Goal: Check status

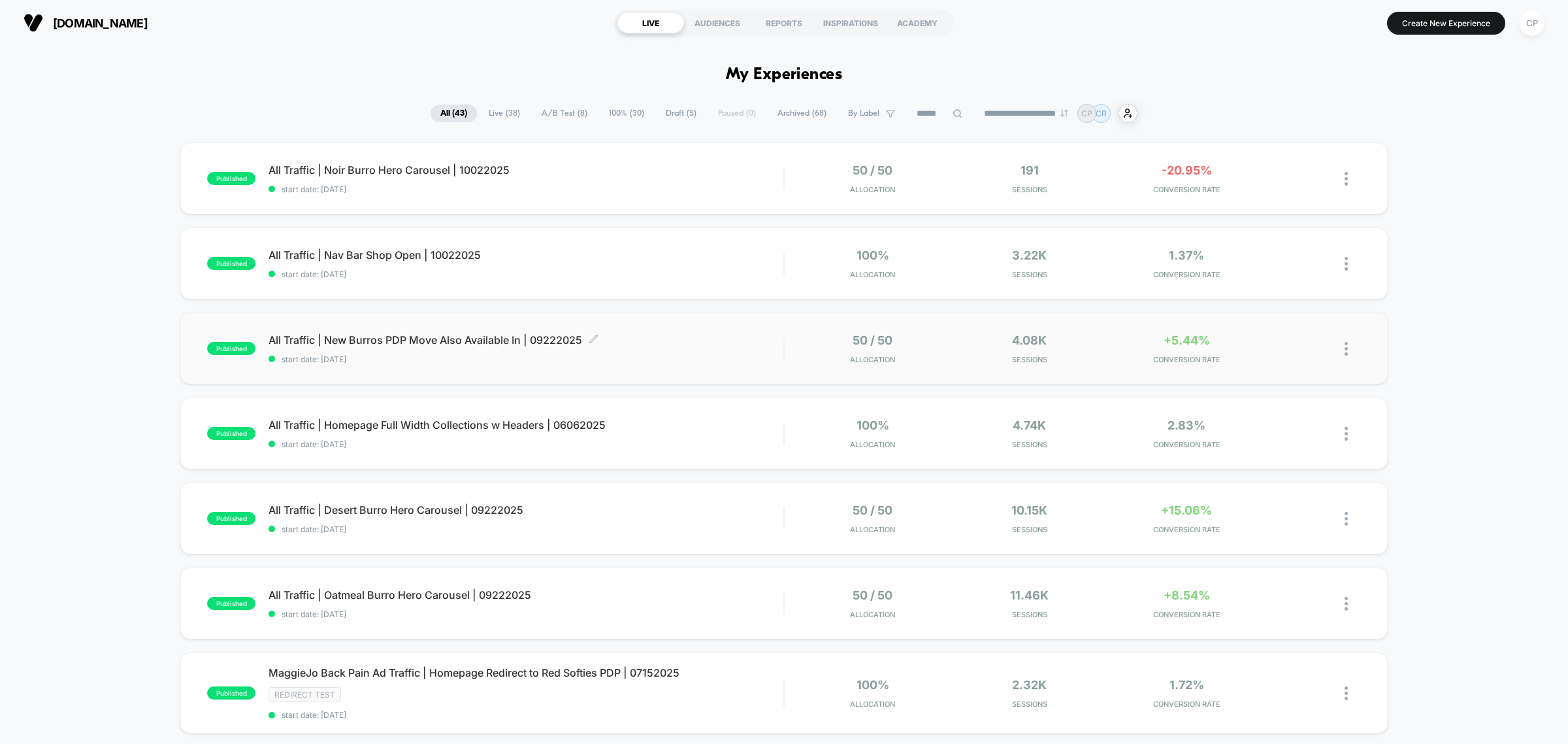
click at [480, 337] on span "All Traffic | New Burros PDP Move Also Available In | 09222025 Click to edit ex…" at bounding box center [526, 340] width 515 height 13
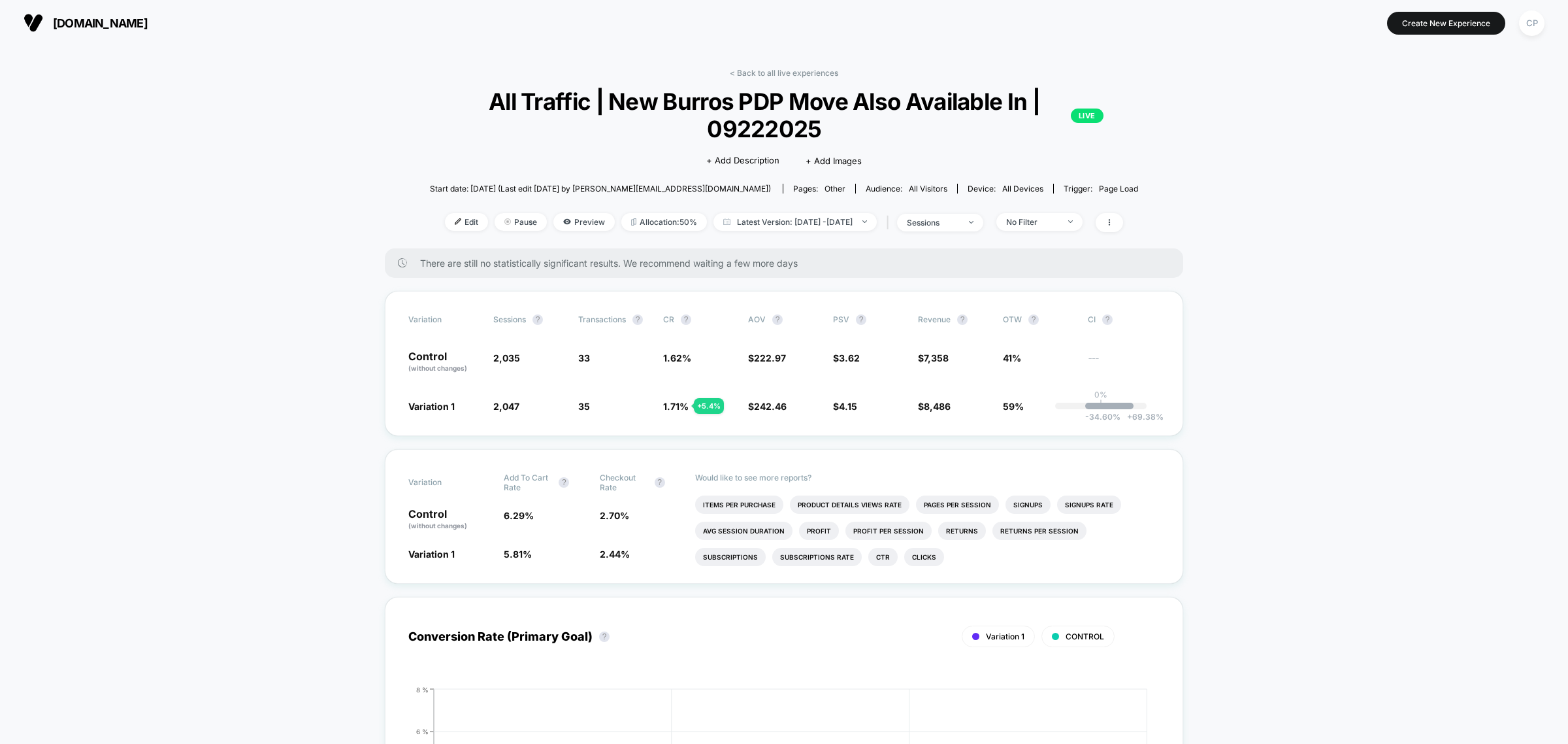
click at [792, 78] on div "< Back to all live experiences All Traffic | New Burros PDP Move Also Available…" at bounding box center [784, 158] width 710 height 180
click at [794, 73] on link "< Back to all live experiences" at bounding box center [784, 73] width 108 height 9
